Goal: Task Accomplishment & Management: Use online tool/utility

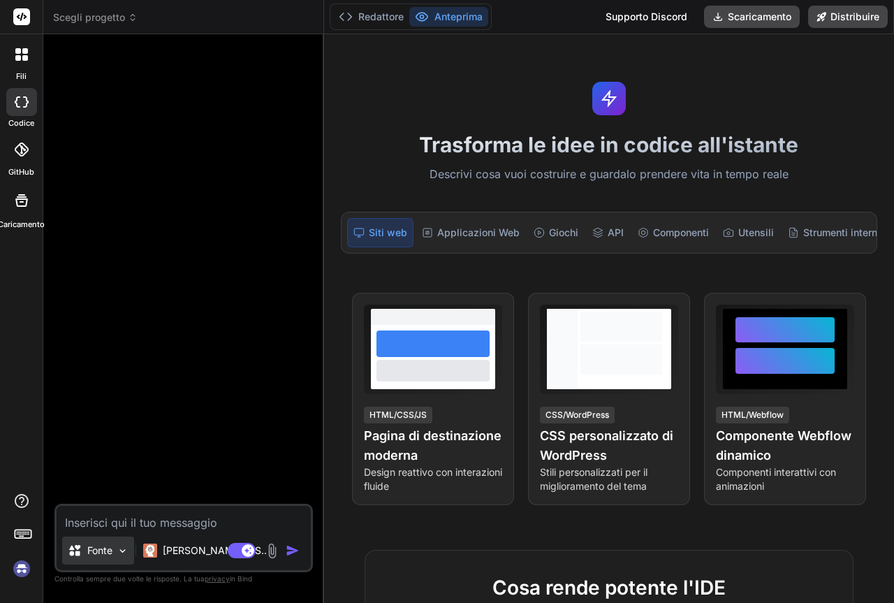
click at [126, 550] on img at bounding box center [123, 551] width 12 height 12
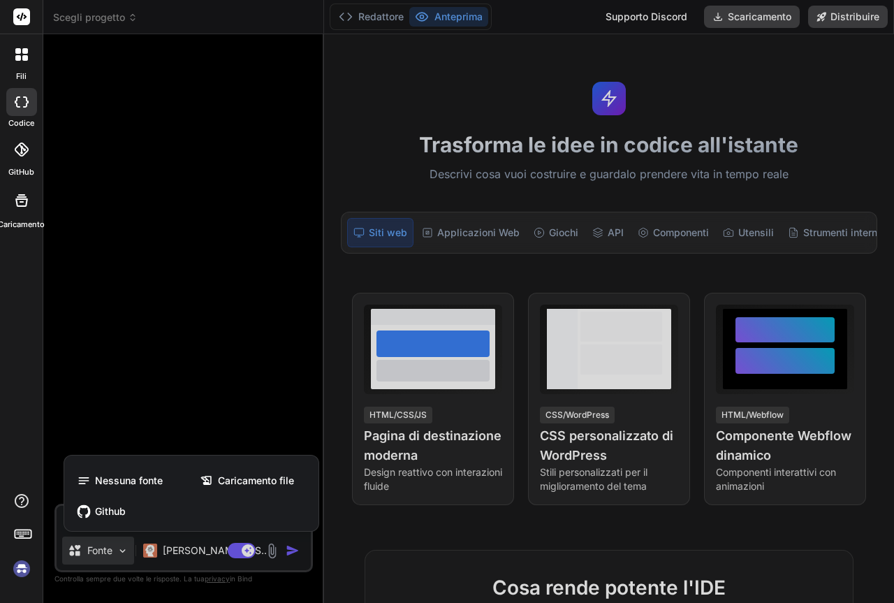
click at [126, 550] on div at bounding box center [447, 301] width 894 height 603
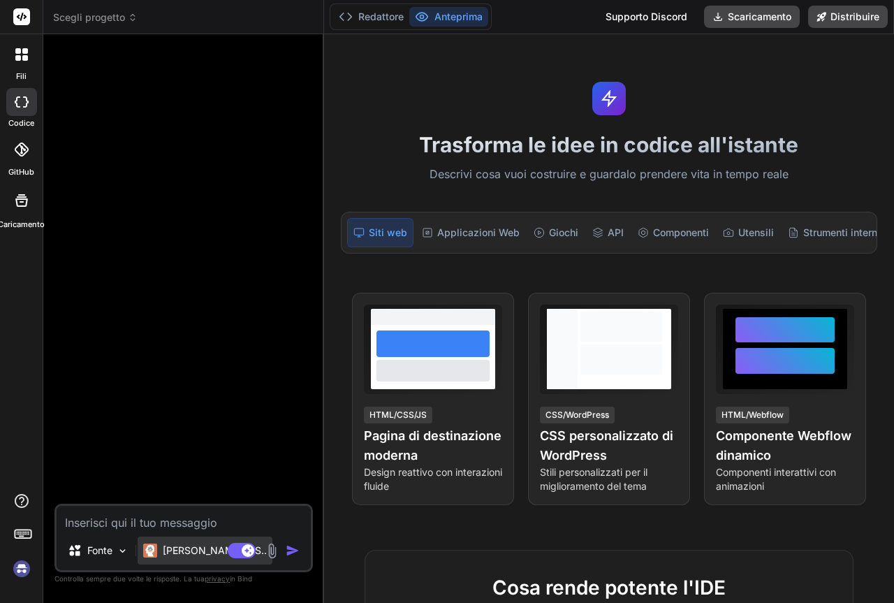
click at [222, 556] on div "Claude 4 S.." at bounding box center [205, 551] width 135 height 28
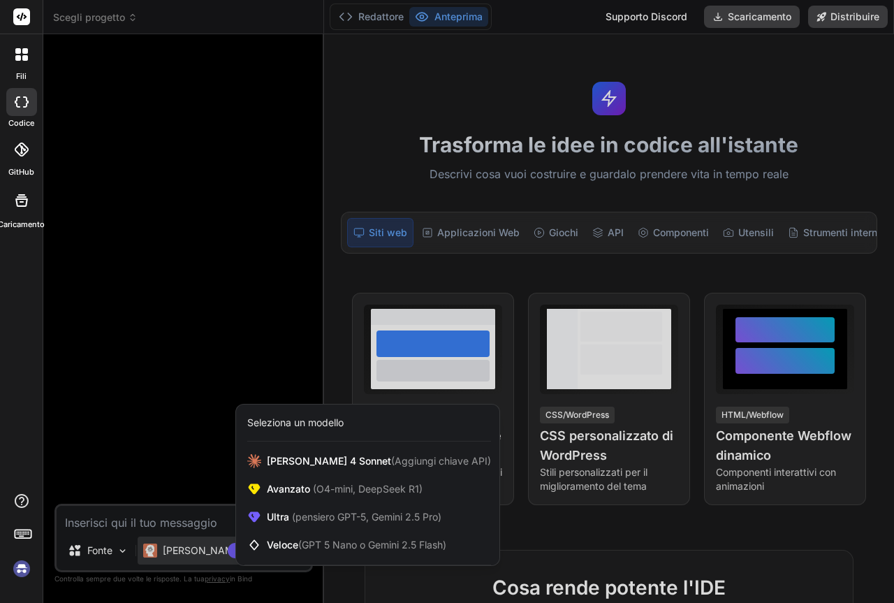
click at [91, 15] on div at bounding box center [447, 301] width 894 height 603
type textarea "x"
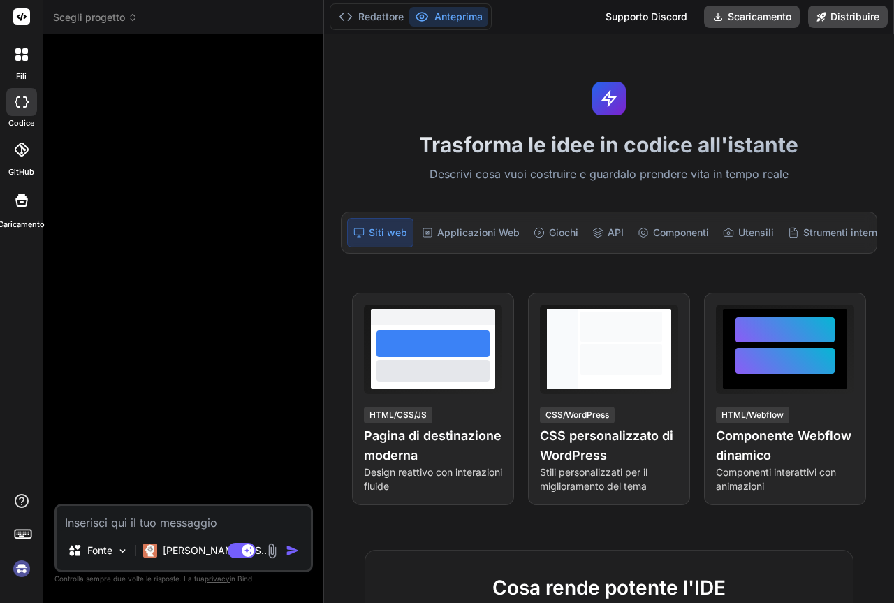
click at [129, 20] on icon at bounding box center [133, 18] width 10 height 10
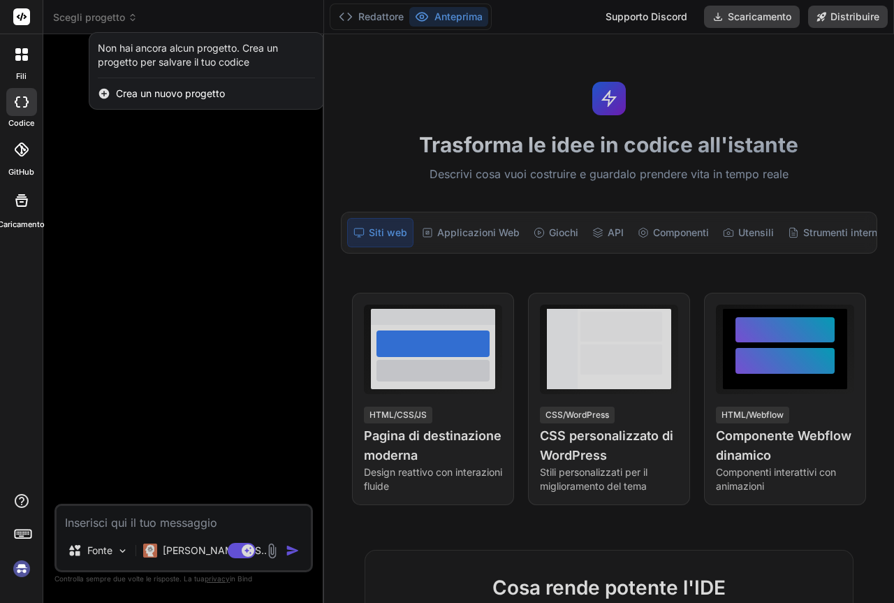
click at [119, 16] on div at bounding box center [447, 301] width 894 height 603
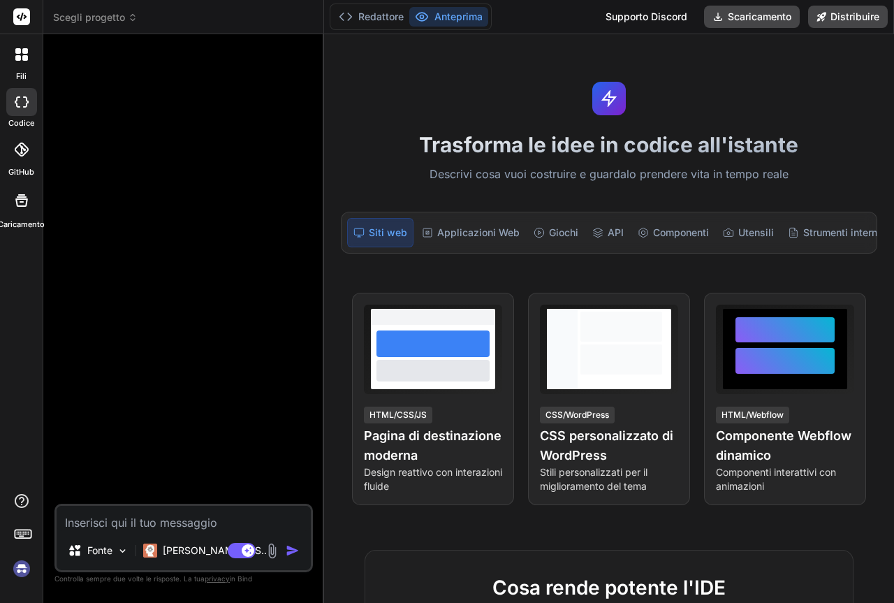
click at [119, 19] on font "Scegli progetto" at bounding box center [89, 17] width 72 height 12
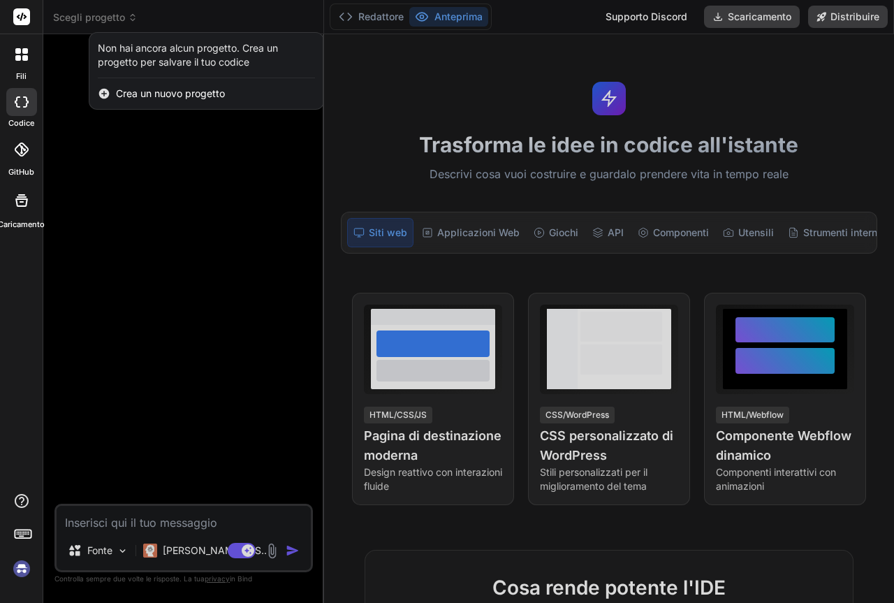
click at [134, 92] on font "Crea un nuovo progetto" at bounding box center [170, 93] width 109 height 12
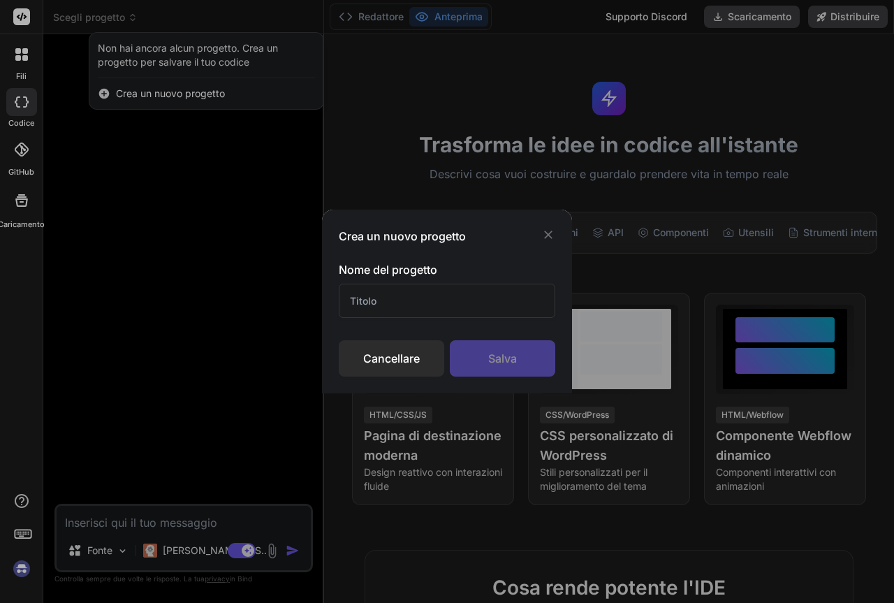
click at [451, 301] on input "text" at bounding box center [447, 301] width 217 height 34
type input "villaggio di natale"
click at [502, 353] on font "Salva" at bounding box center [502, 358] width 29 height 14
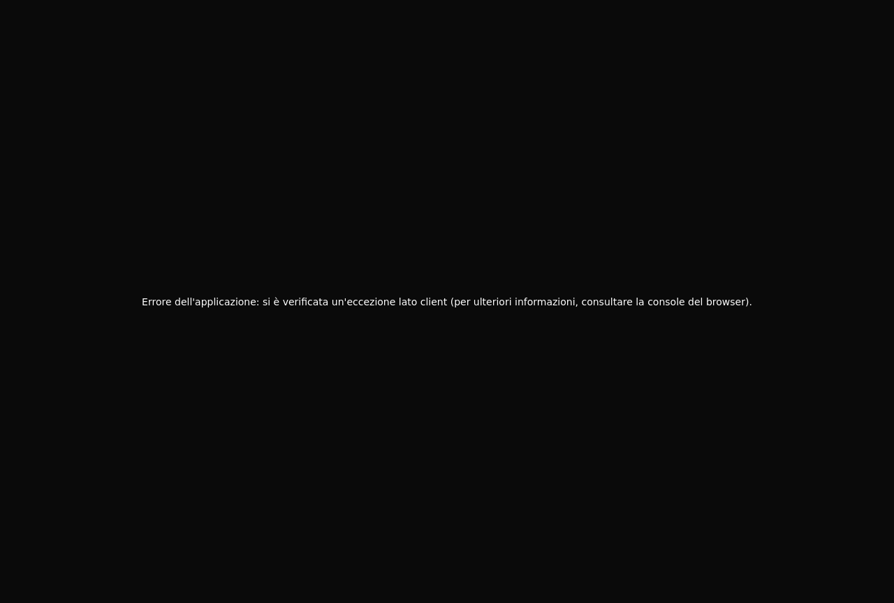
click at [412, 304] on font "Errore dell'applicazione: si è verificata un'eccezione lato client (per ulterio…" at bounding box center [447, 301] width 611 height 11
click at [655, 299] on font "Errore dell'applicazione: si è verificata un'eccezione lato client (per ulterio…" at bounding box center [447, 301] width 611 height 11
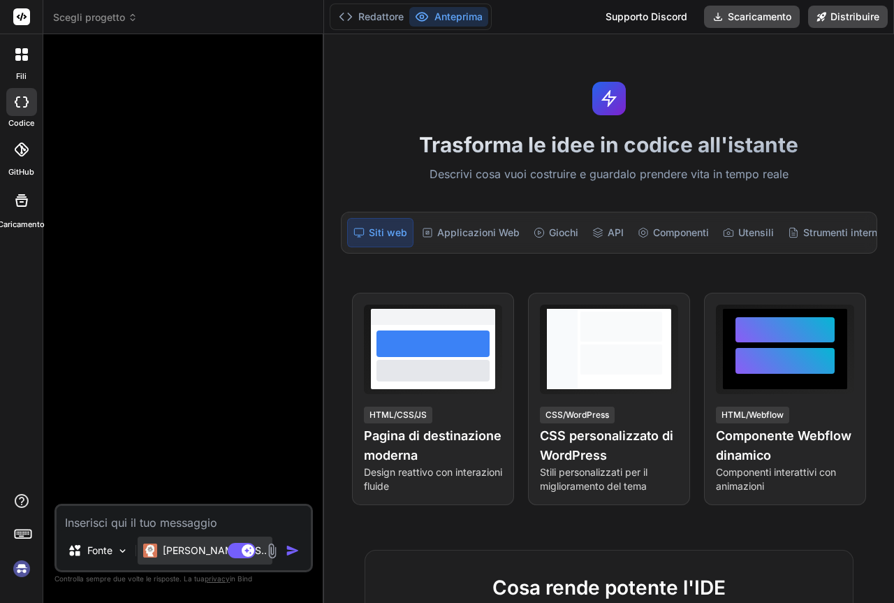
click at [219, 553] on font "Claude 4 S.." at bounding box center [215, 550] width 104 height 12
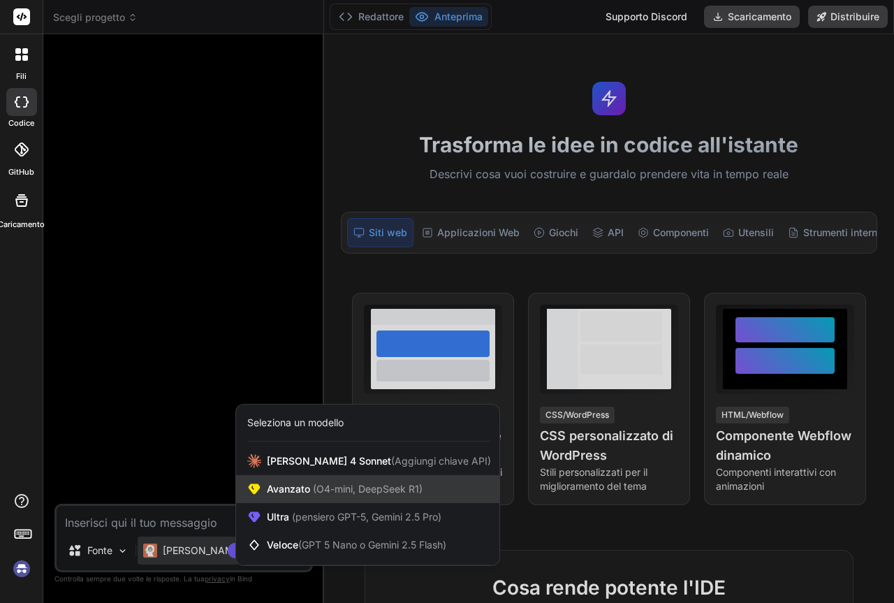
click at [324, 492] on font "(O4-mini, DeepSeek R1)" at bounding box center [368, 489] width 110 height 12
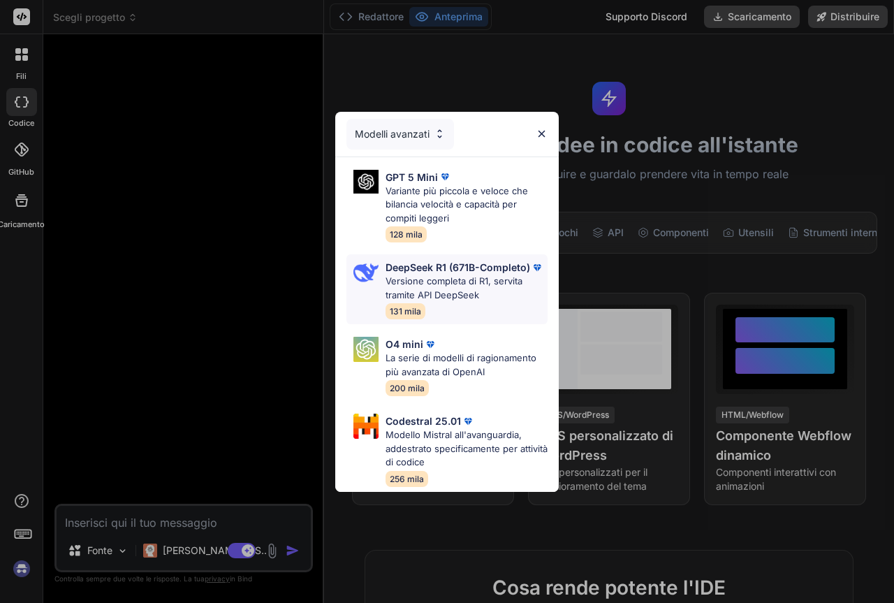
click at [420, 271] on font "DeepSeek R1 (671B-Completo)" at bounding box center [458, 267] width 145 height 12
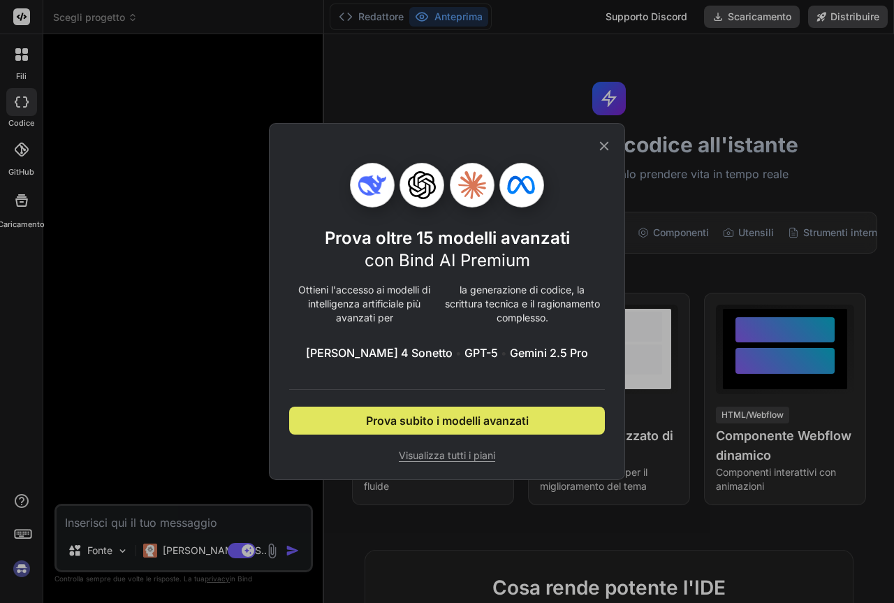
click at [446, 423] on font "Prova subito i modelli avanzati" at bounding box center [447, 421] width 163 height 14
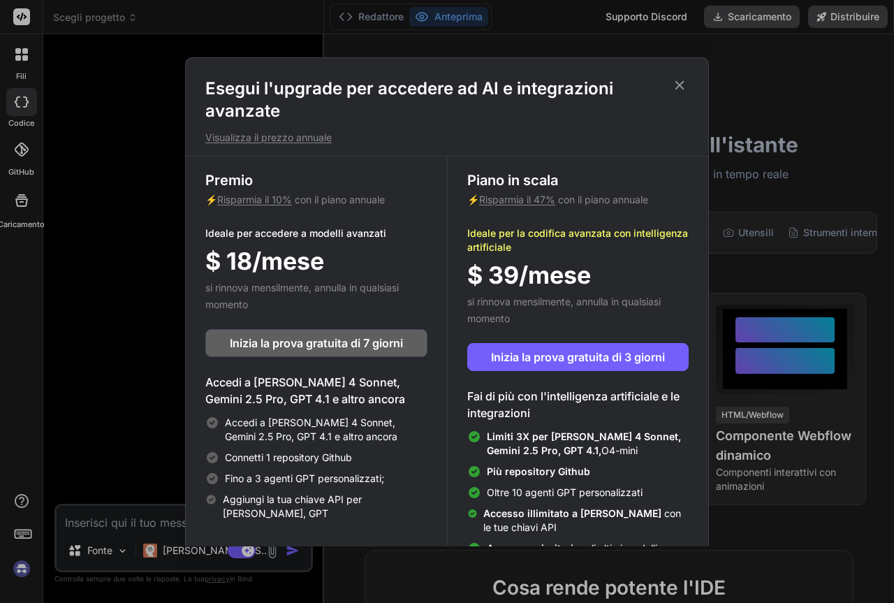
click at [683, 86] on icon at bounding box center [679, 85] width 15 height 15
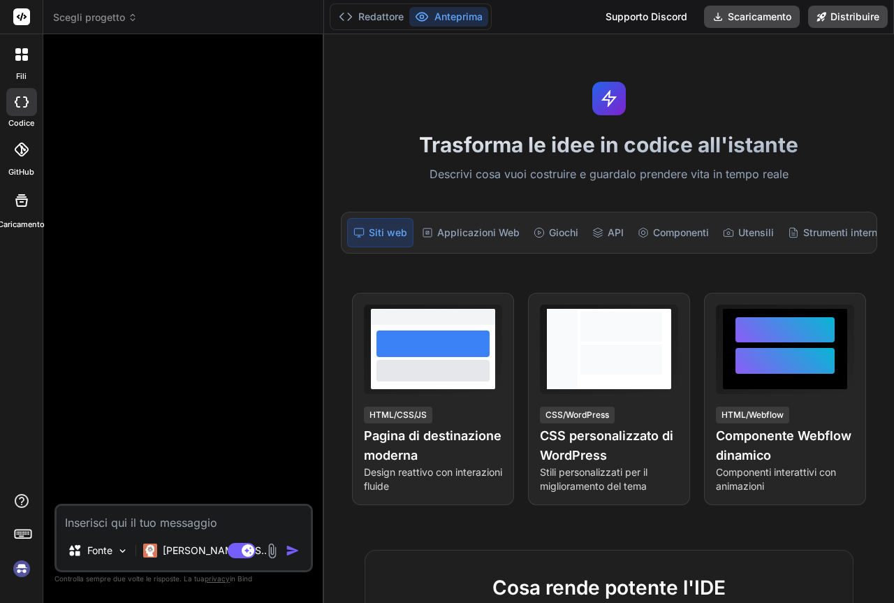
click at [446, 13] on font "Anteprima" at bounding box center [459, 16] width 48 height 12
click at [381, 22] on font "Redattore" at bounding box center [380, 16] width 45 height 12
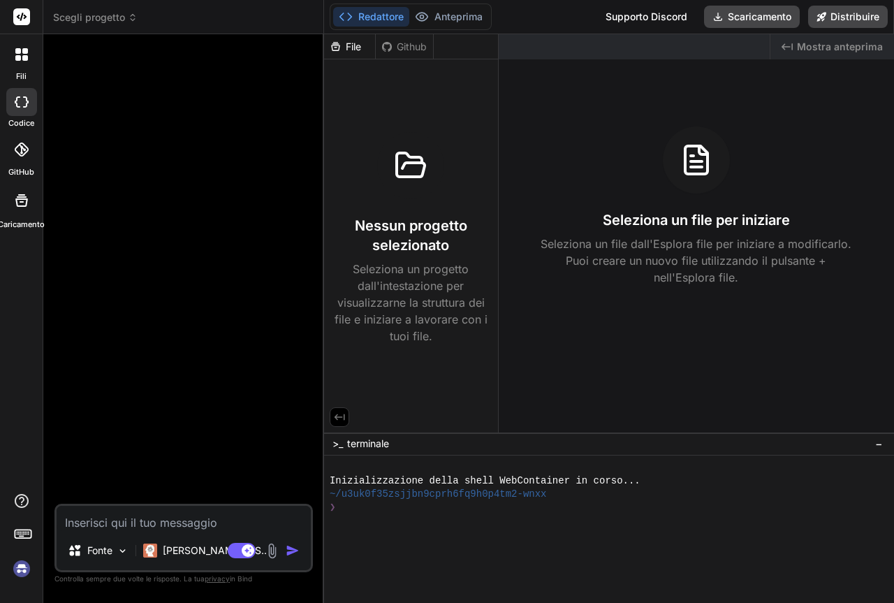
click at [595, 356] on div "Created with Pixso. Mostra anteprima Seleziona un file per iniziare Seleziona u…" at bounding box center [696, 233] width 395 height 398
click at [22, 205] on icon at bounding box center [21, 200] width 13 height 13
click at [271, 557] on img at bounding box center [272, 551] width 16 height 16
type textarea "x"
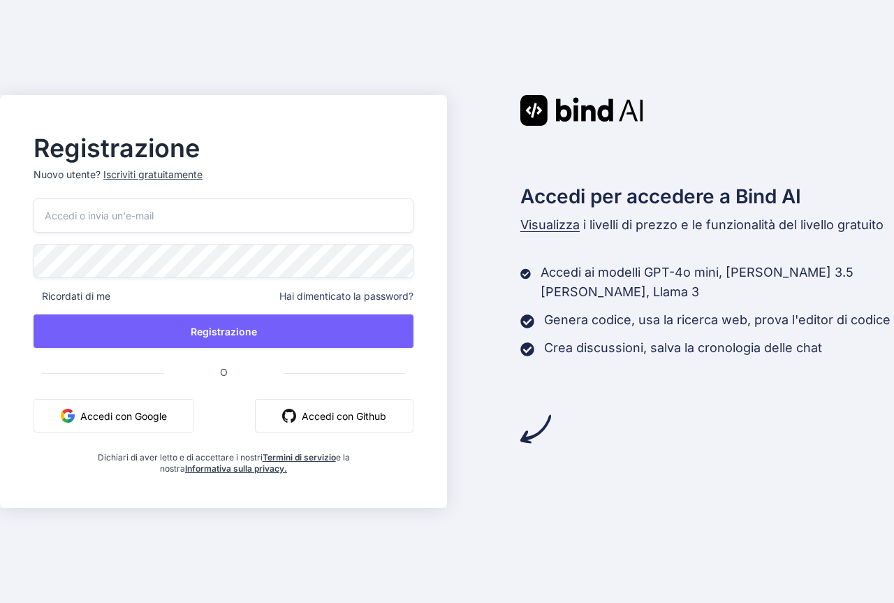
click at [157, 415] on font "Accedi con Google" at bounding box center [123, 416] width 87 height 12
click at [326, 10] on div "Registrazione Nuovo utente? Iscriviti gratuitamente Ricordati di me Hai dimenti…" at bounding box center [447, 301] width 894 height 603
